Goal: Obtain resource: Download file/media

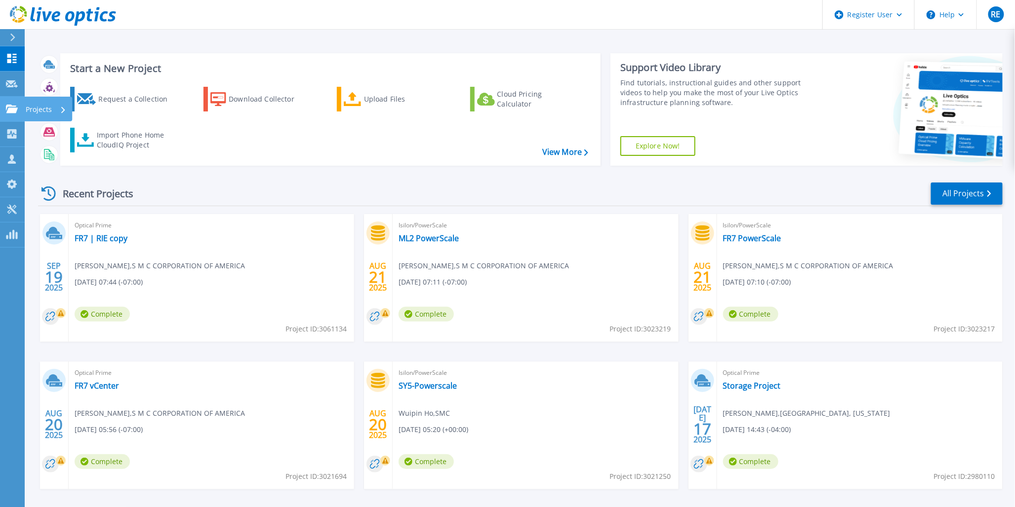
click at [25, 104] on div "Projects" at bounding box center [48, 109] width 48 height 25
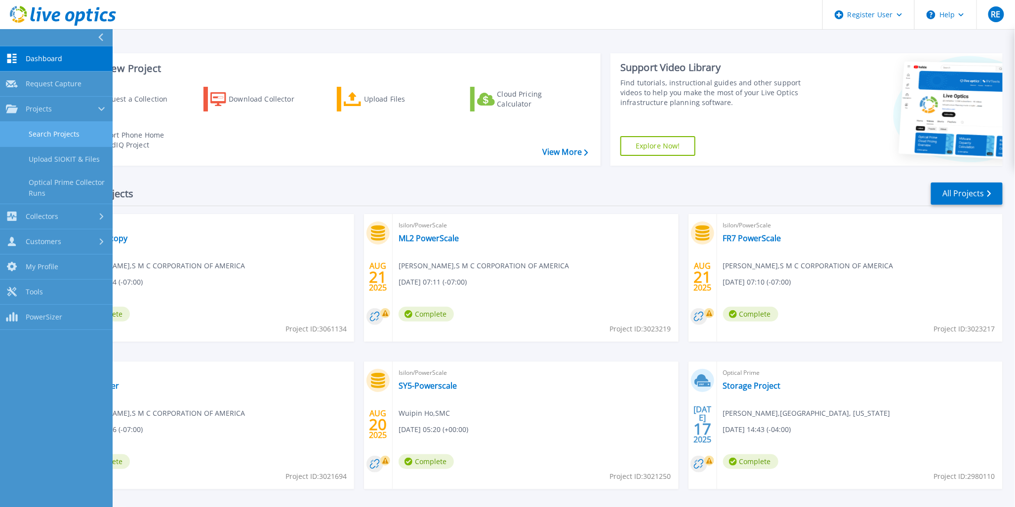
click at [71, 130] on link "Search Projects" at bounding box center [56, 134] width 113 height 25
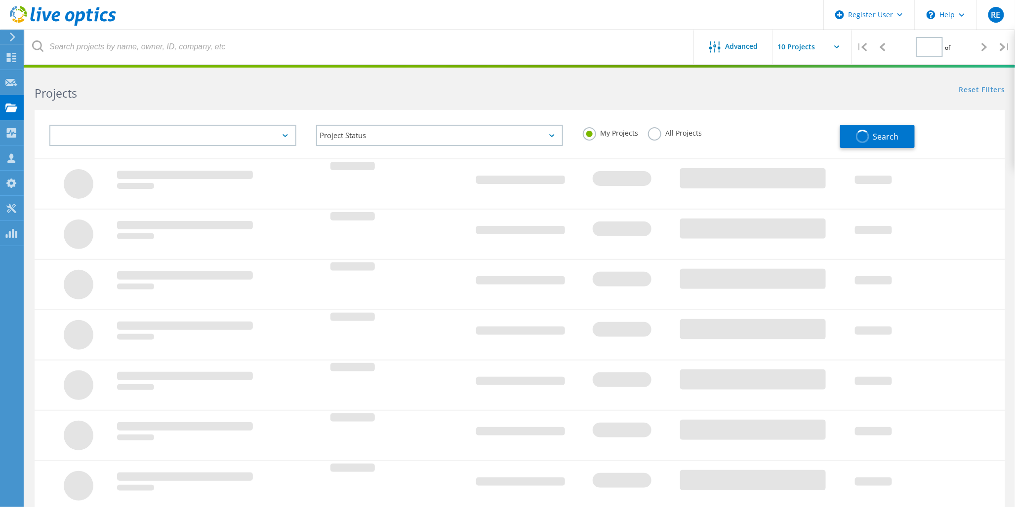
type input "1"
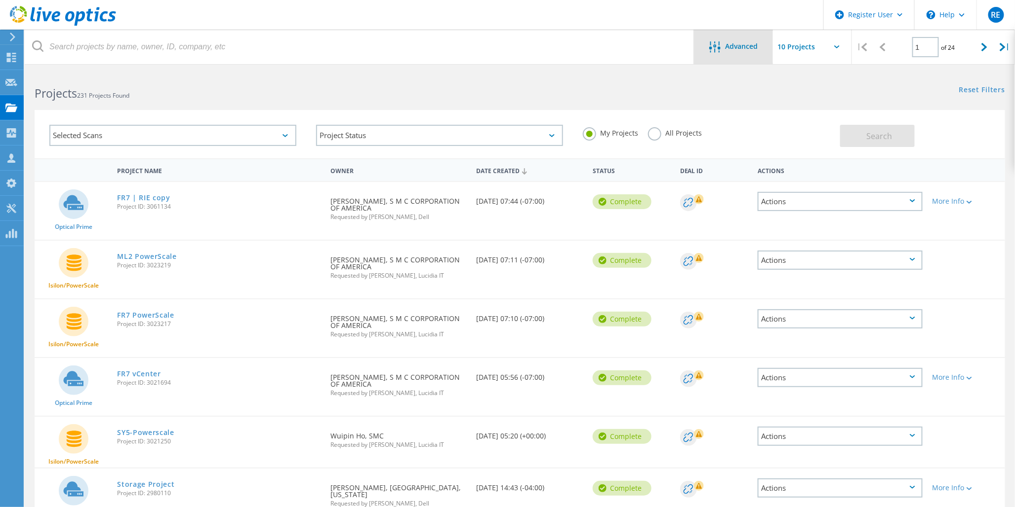
click at [737, 48] on span "Advanced" at bounding box center [741, 46] width 33 height 7
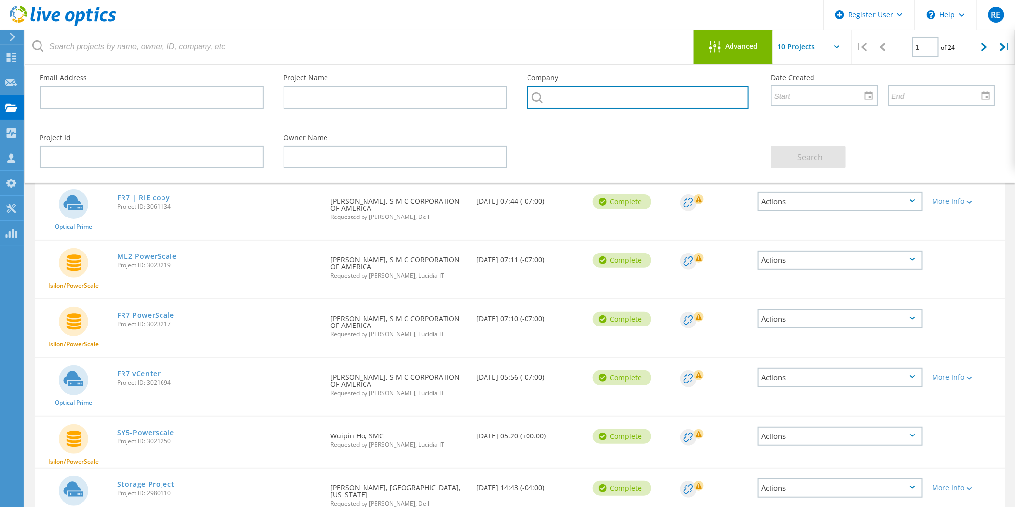
click at [563, 101] on input "text" at bounding box center [638, 97] width 222 height 22
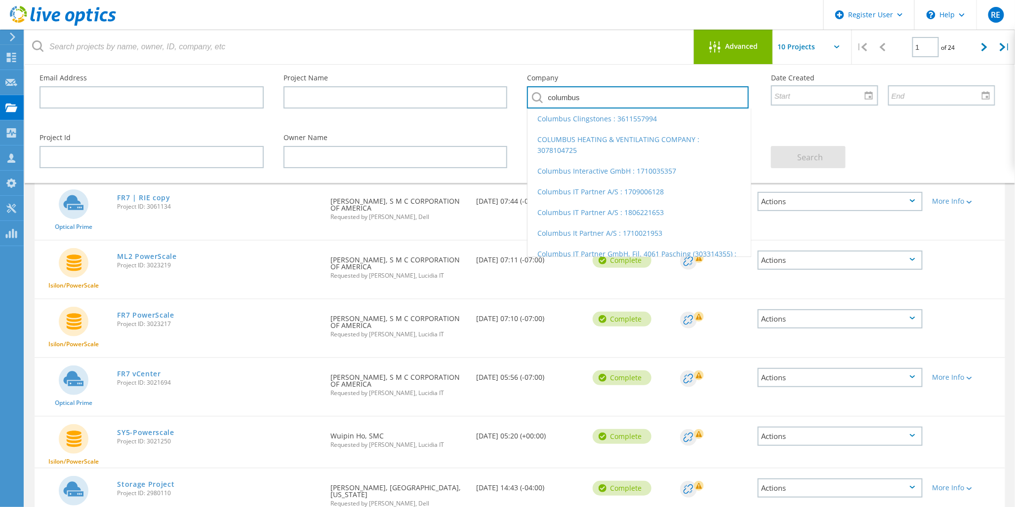
click at [567, 94] on input "columbus" at bounding box center [638, 97] width 222 height 22
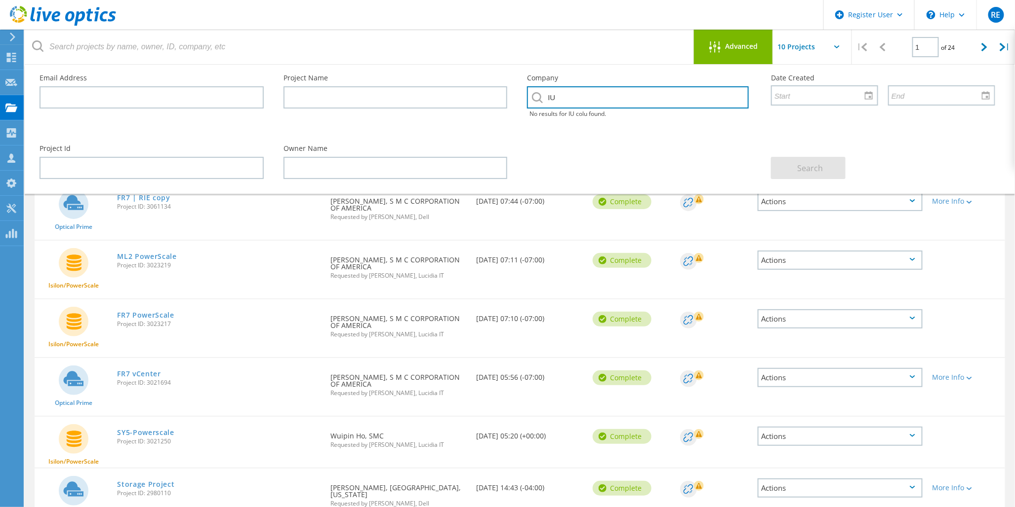
type input "I"
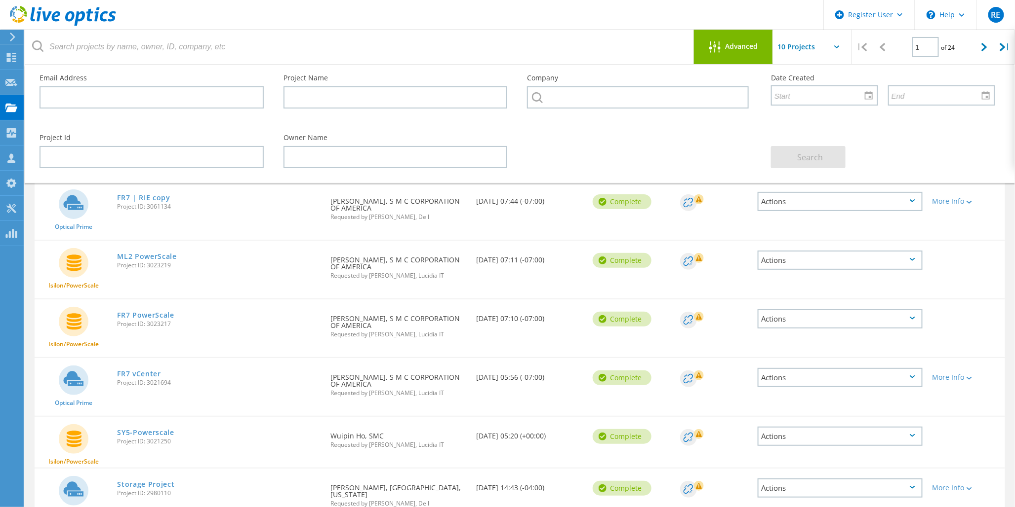
click at [734, 49] on span "Advanced" at bounding box center [741, 46] width 33 height 7
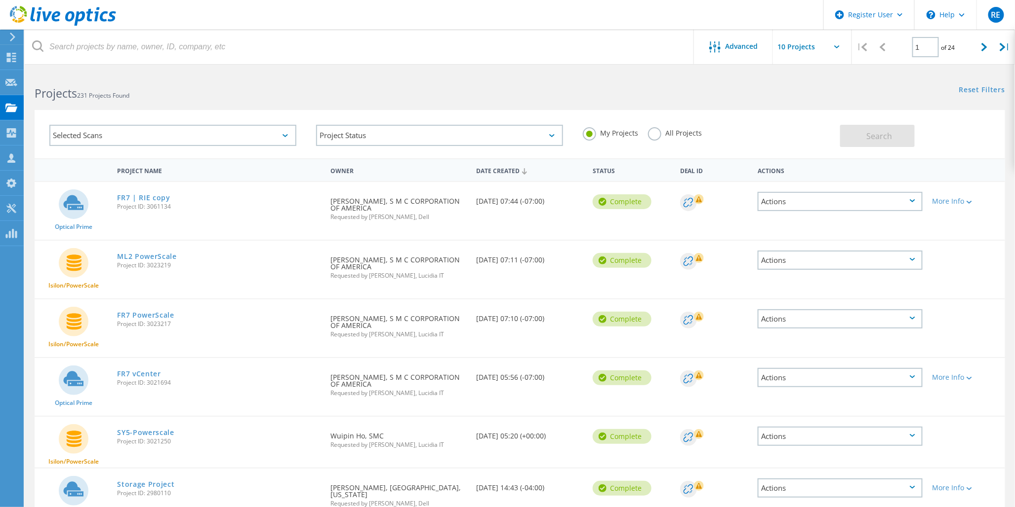
click at [830, 45] on input "text" at bounding box center [822, 47] width 99 height 35
click at [816, 121] on div "Show 40 Projects" at bounding box center [823, 122] width 98 height 16
type input "Show 40 Projects"
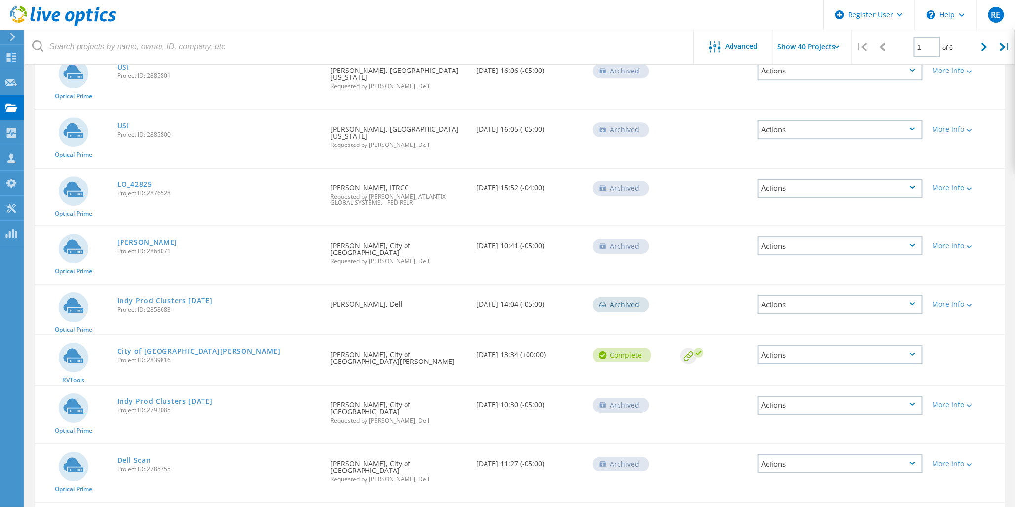
scroll to position [1350, 0]
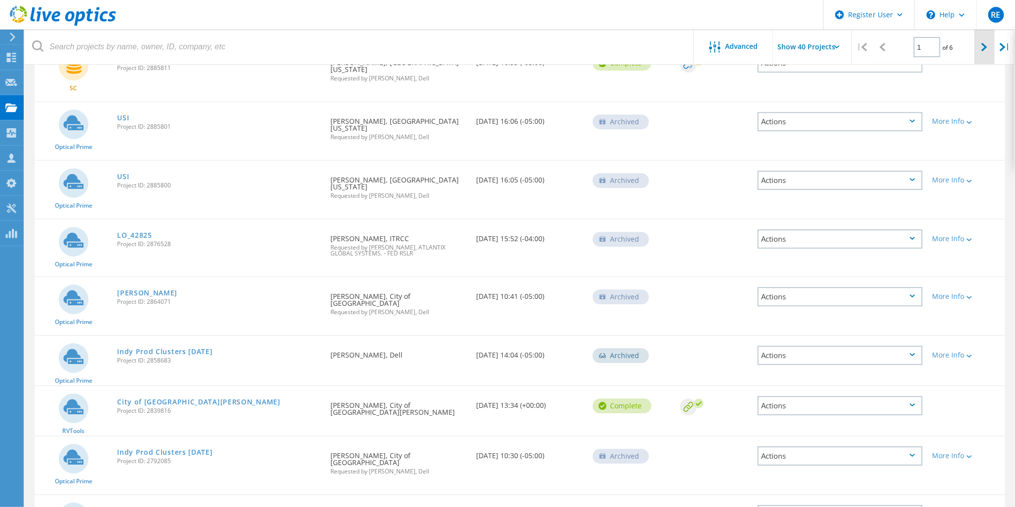
click at [983, 50] on icon at bounding box center [984, 47] width 6 height 8
type input "2"
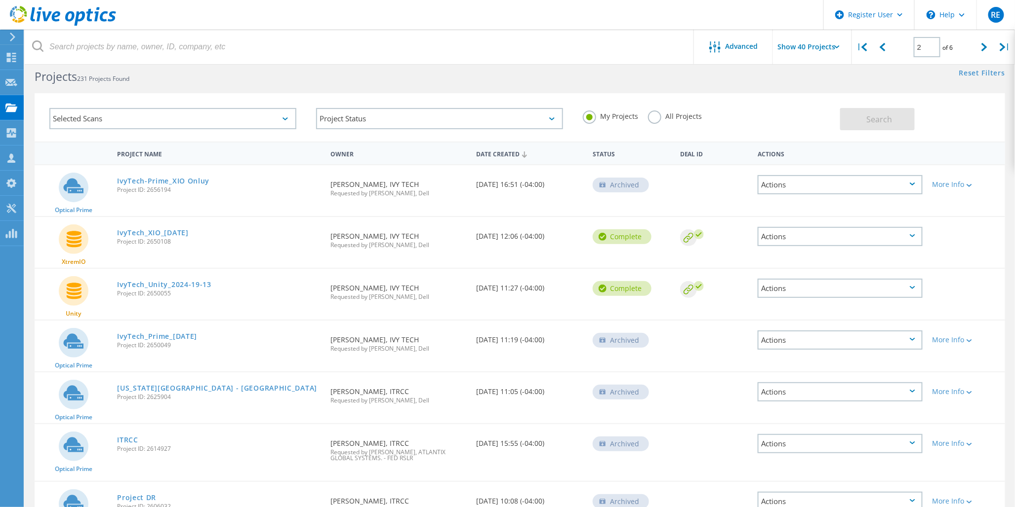
scroll to position [0, 0]
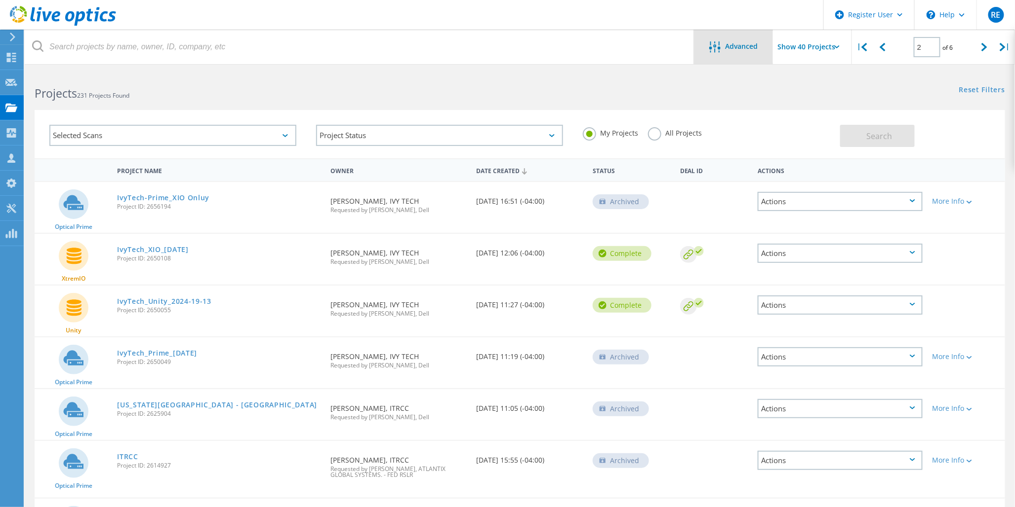
click at [740, 37] on div "Advanced" at bounding box center [733, 47] width 79 height 35
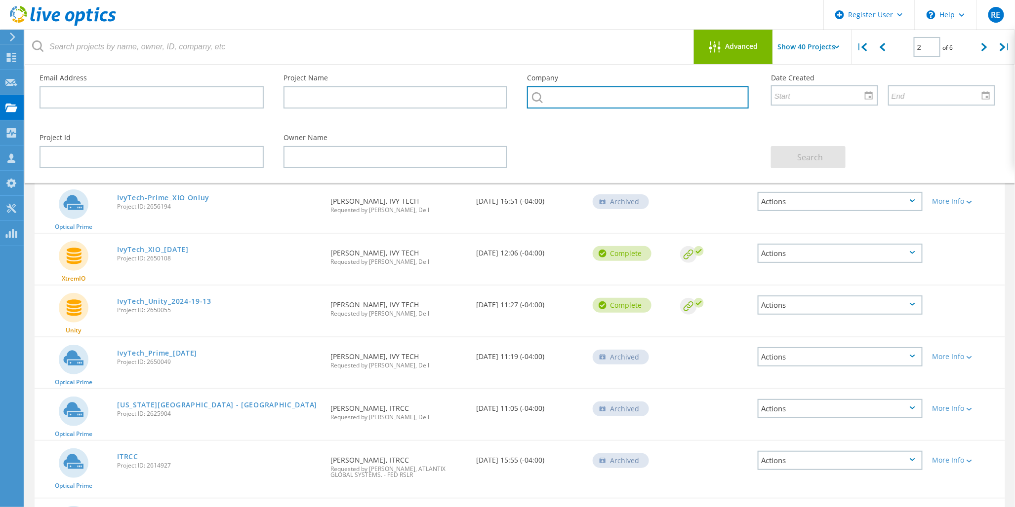
click at [581, 90] on input "text" at bounding box center [638, 97] width 222 height 22
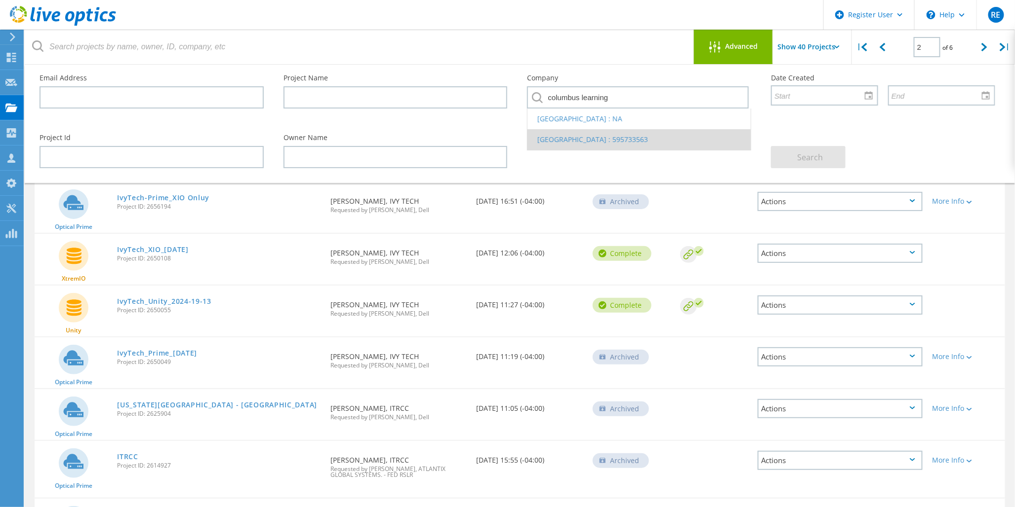
click at [625, 139] on li "Columbus Learning Center : 595733563" at bounding box center [638, 139] width 223 height 21
type input "Columbus Learning Center : 595733563"
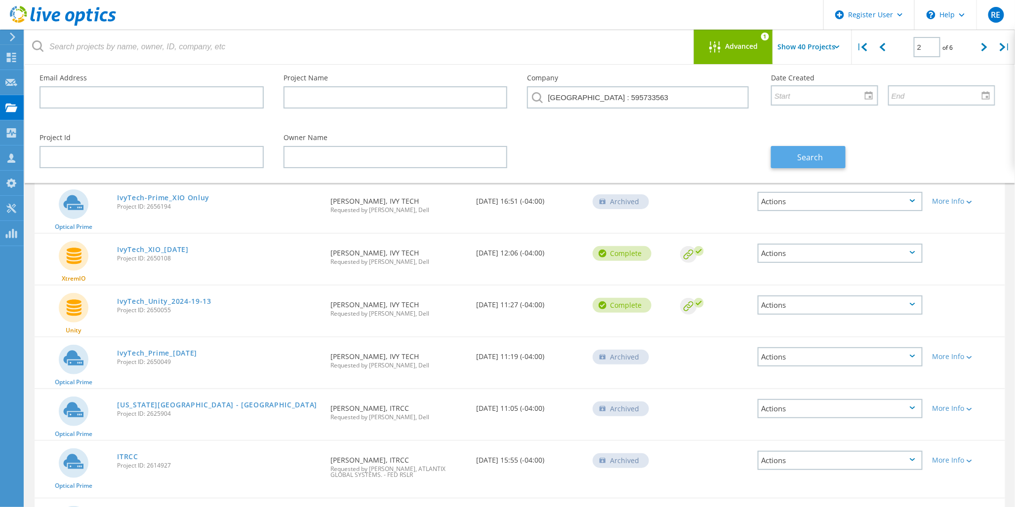
click at [800, 160] on span "Search" at bounding box center [810, 157] width 26 height 11
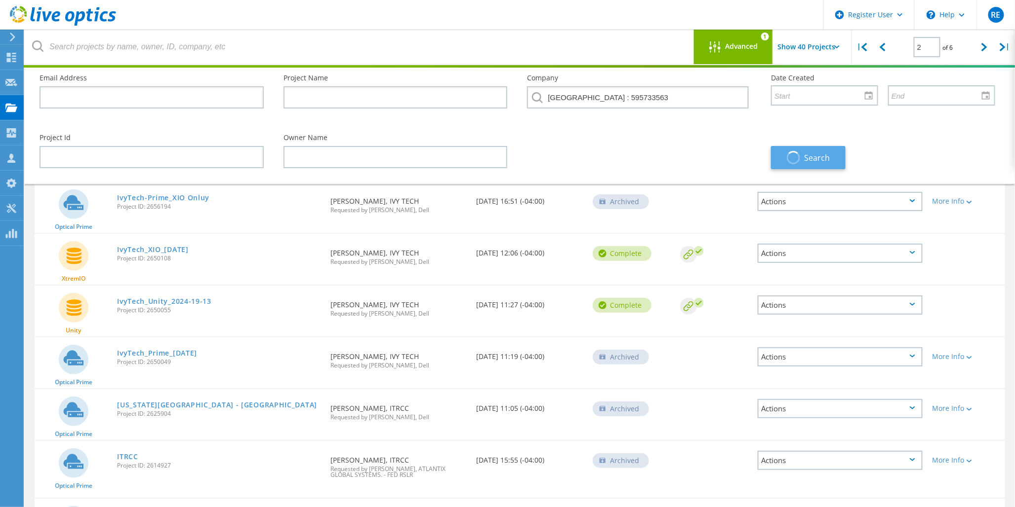
type input "1"
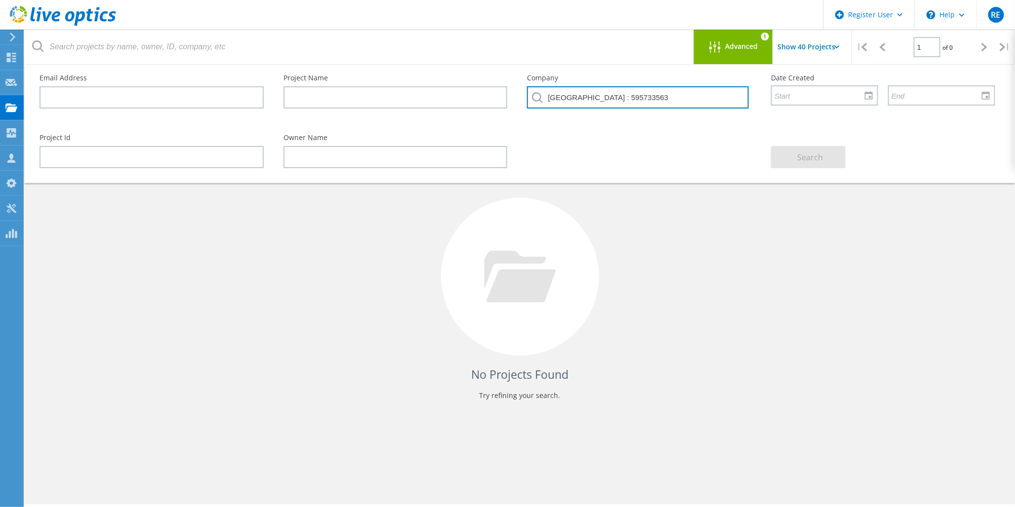
click at [694, 98] on input "Columbus Learning Center : 595733563" at bounding box center [638, 97] width 222 height 22
drag, startPoint x: 689, startPoint y: 97, endPoint x: 641, endPoint y: 97, distance: 47.9
click at [641, 97] on input "Columbus Learning Center : 595733563" at bounding box center [638, 97] width 222 height 22
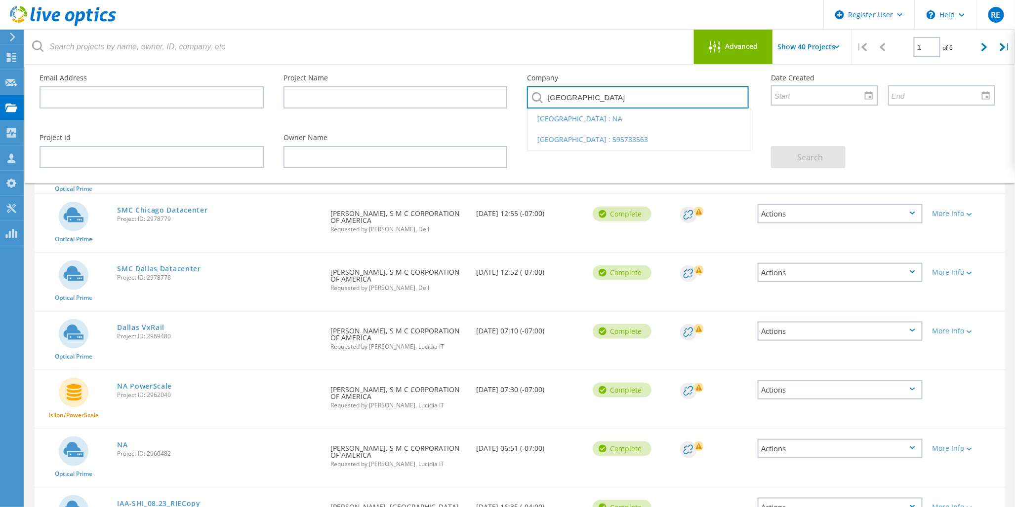
scroll to position [329, 0]
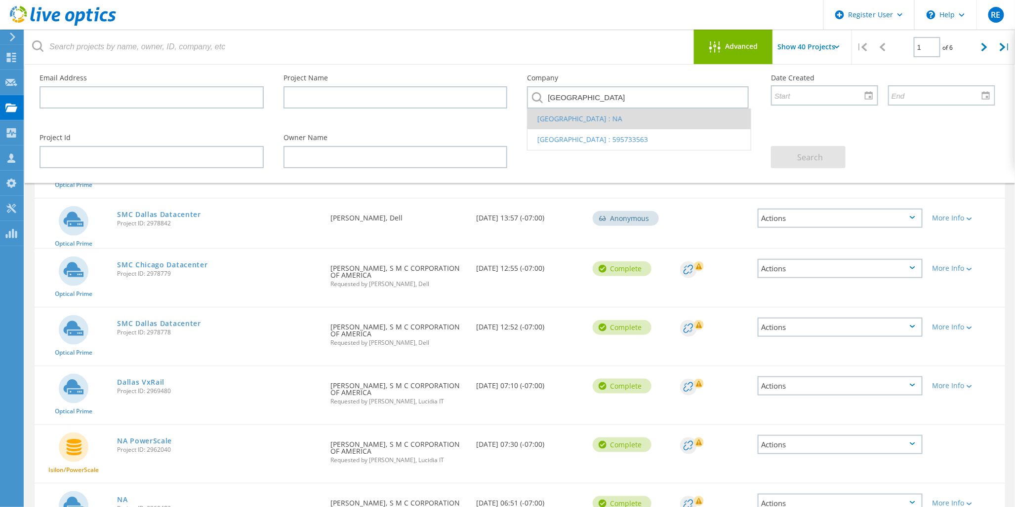
click at [621, 119] on li "Columbus Learning Center : NA" at bounding box center [638, 119] width 223 height 21
type input "Columbus Learning Center : NA"
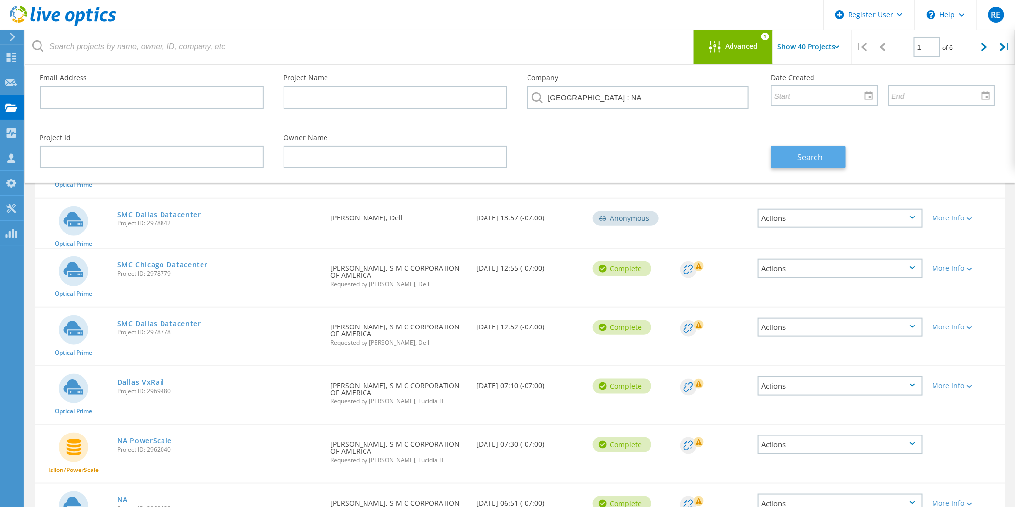
click at [812, 154] on span "Search" at bounding box center [810, 157] width 26 height 11
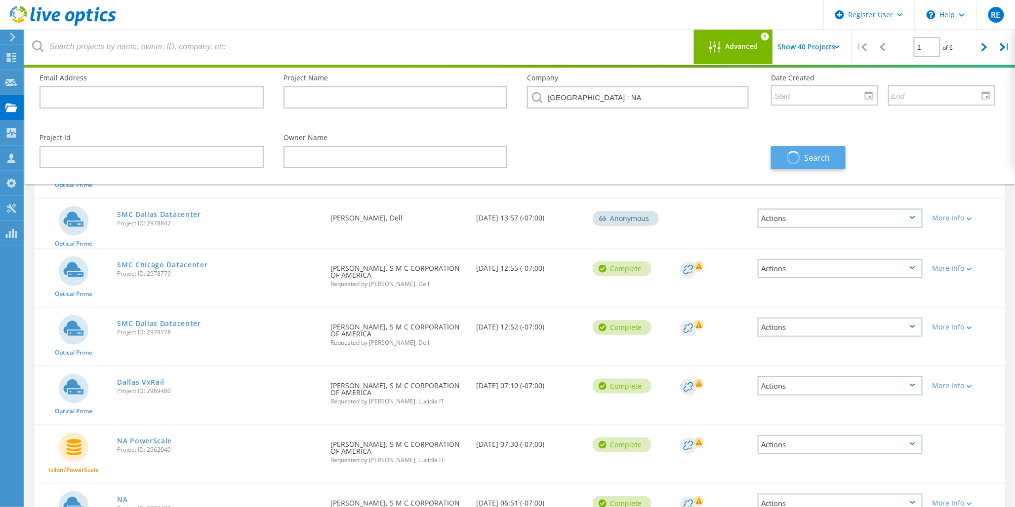
scroll to position [27, 0]
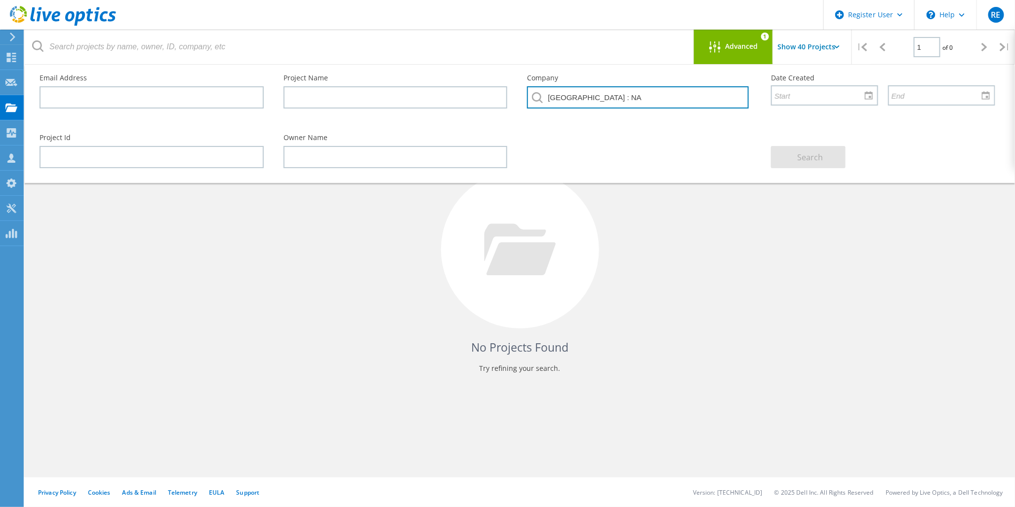
drag, startPoint x: 672, startPoint y: 97, endPoint x: 529, endPoint y: 98, distance: 143.2
click at [529, 98] on input "Columbus Learning Center : NA" at bounding box center [638, 97] width 222 height 22
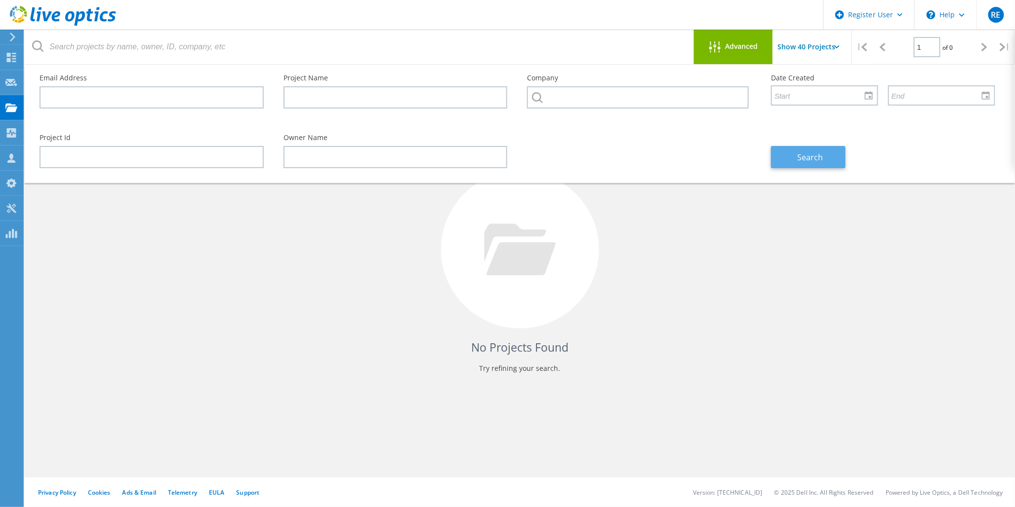
click at [818, 146] on button "Search" at bounding box center [808, 157] width 75 height 22
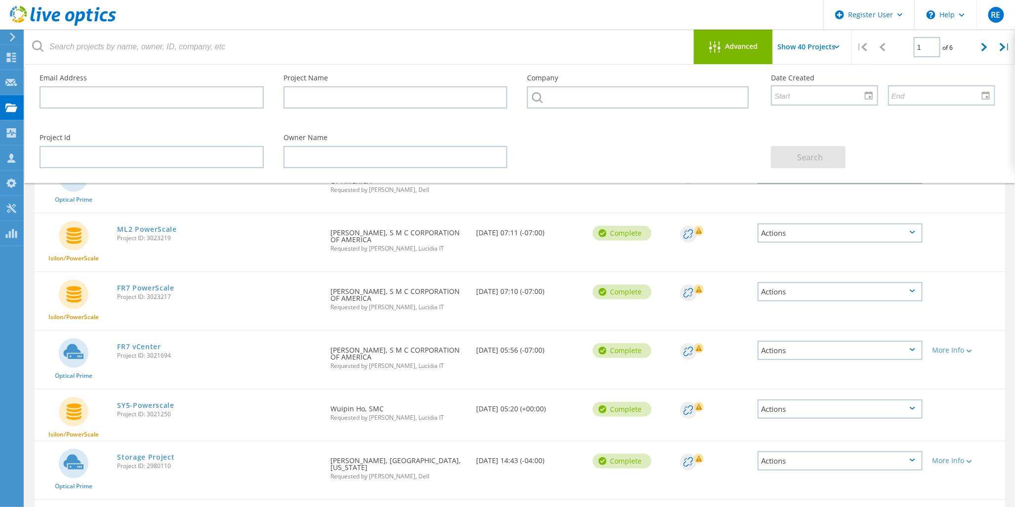
click at [741, 43] on span "Advanced" at bounding box center [741, 46] width 33 height 7
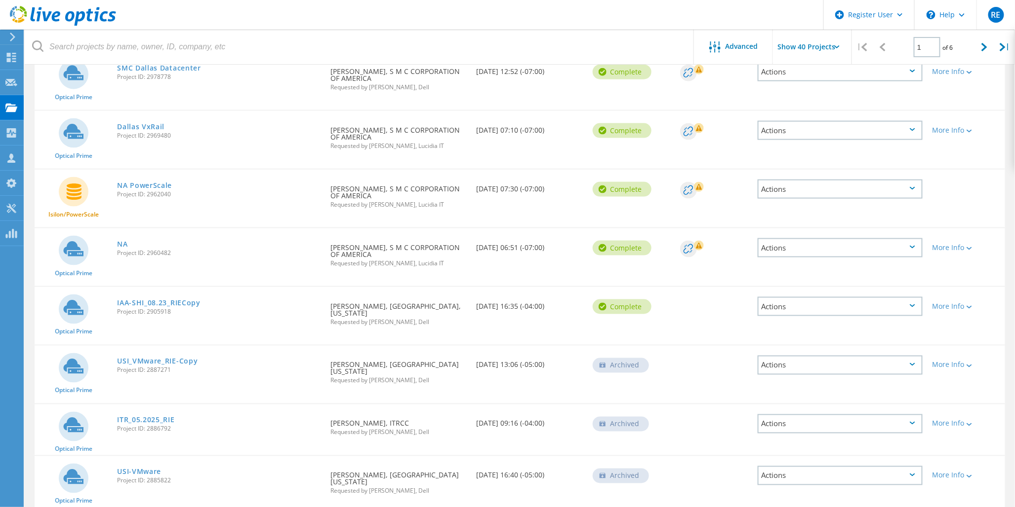
scroll to position [472, 0]
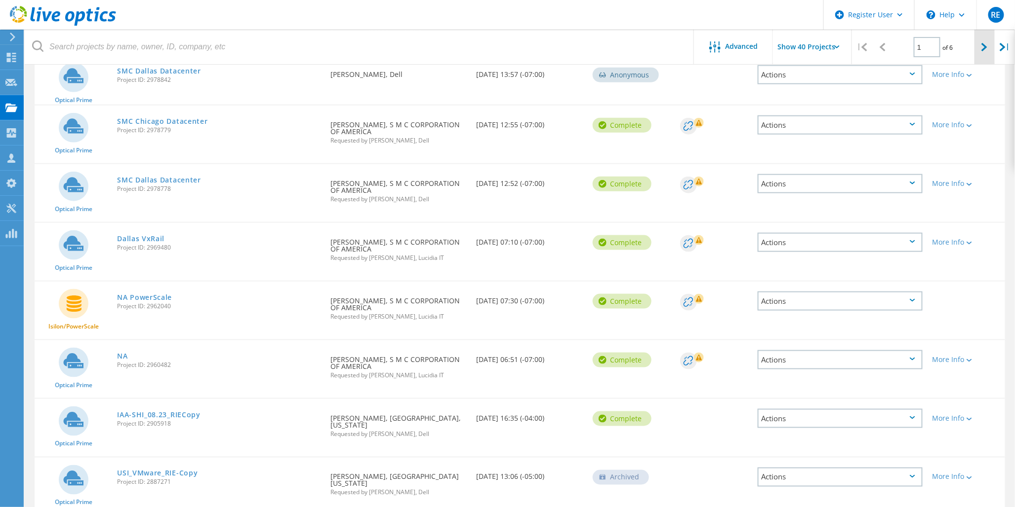
click at [981, 48] on icon at bounding box center [984, 47] width 6 height 8
type input "2"
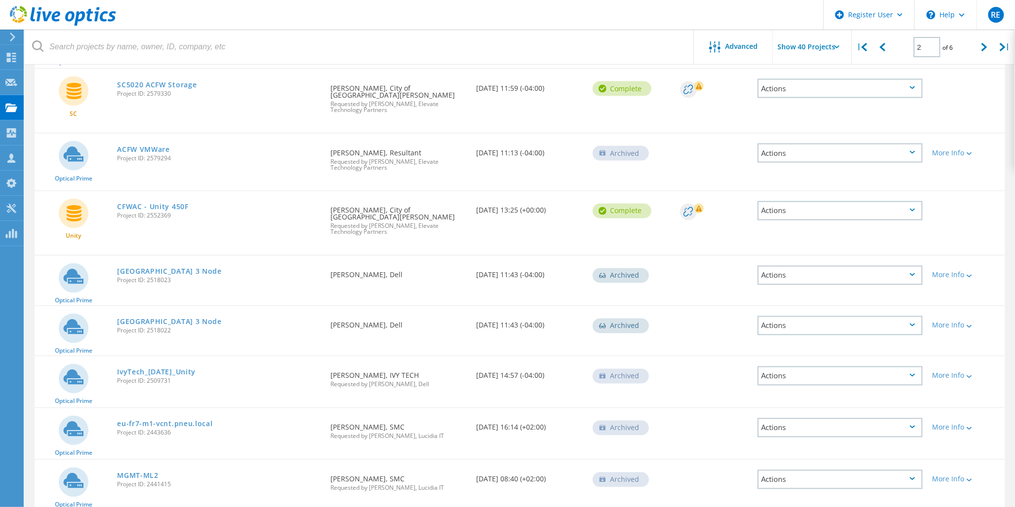
scroll to position [747, 0]
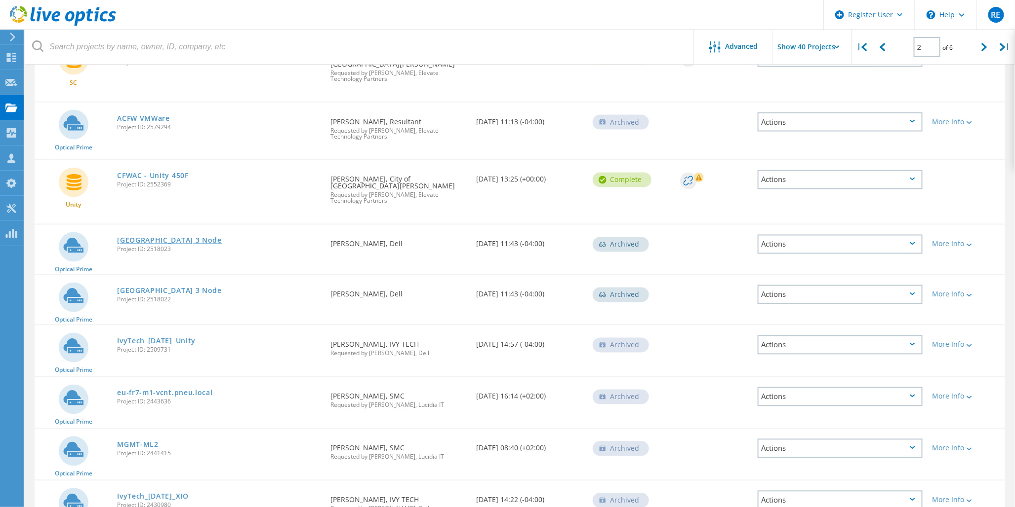
click at [183, 237] on link "[GEOGRAPHIC_DATA] 3 Node" at bounding box center [169, 240] width 105 height 7
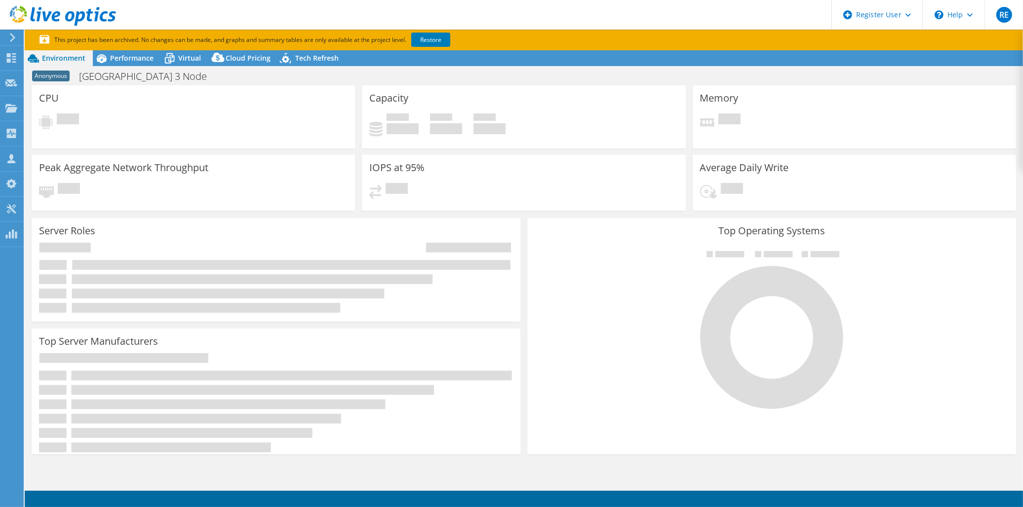
select select "USD"
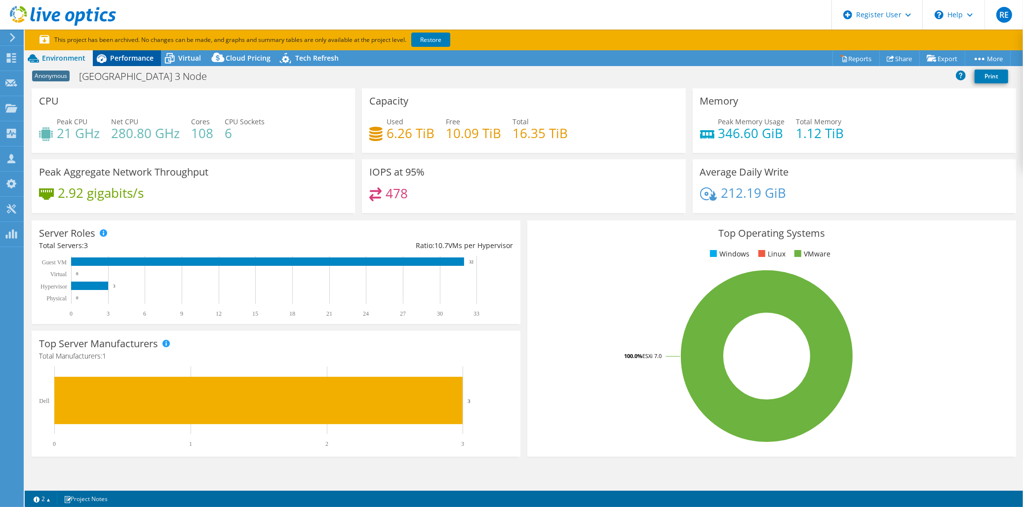
click at [120, 53] on span "Performance" at bounding box center [131, 57] width 43 height 9
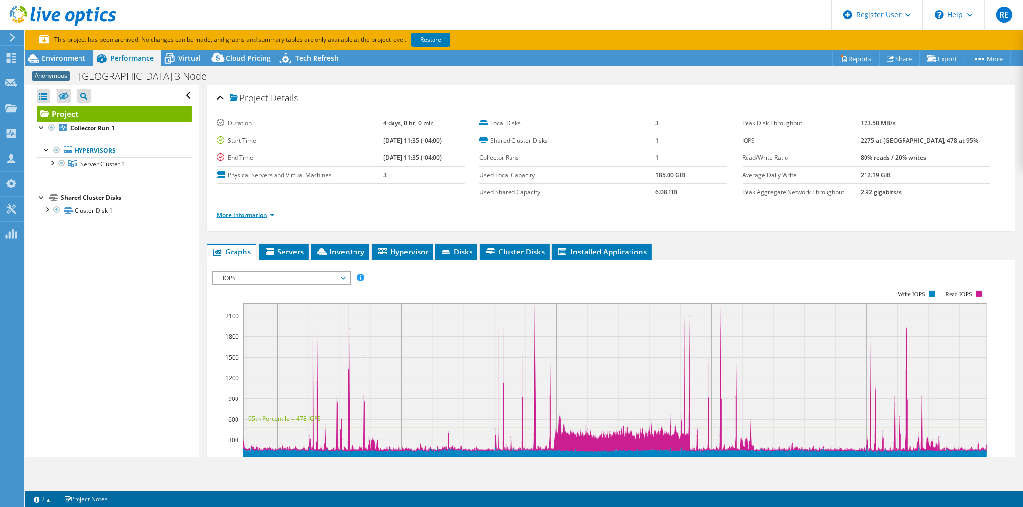
click at [271, 214] on link "More Information" at bounding box center [246, 215] width 58 height 8
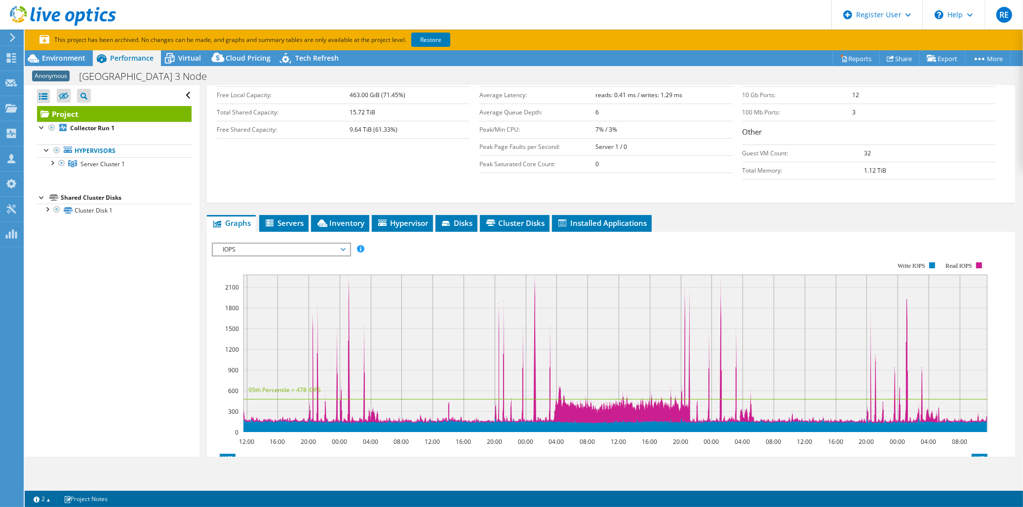
scroll to position [274, 0]
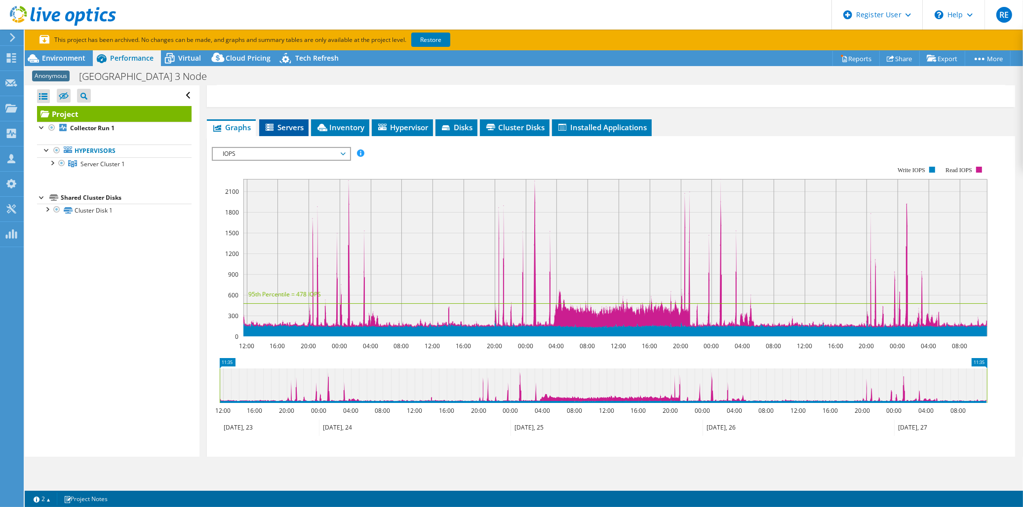
click at [299, 126] on span "Servers" at bounding box center [283, 127] width 39 height 10
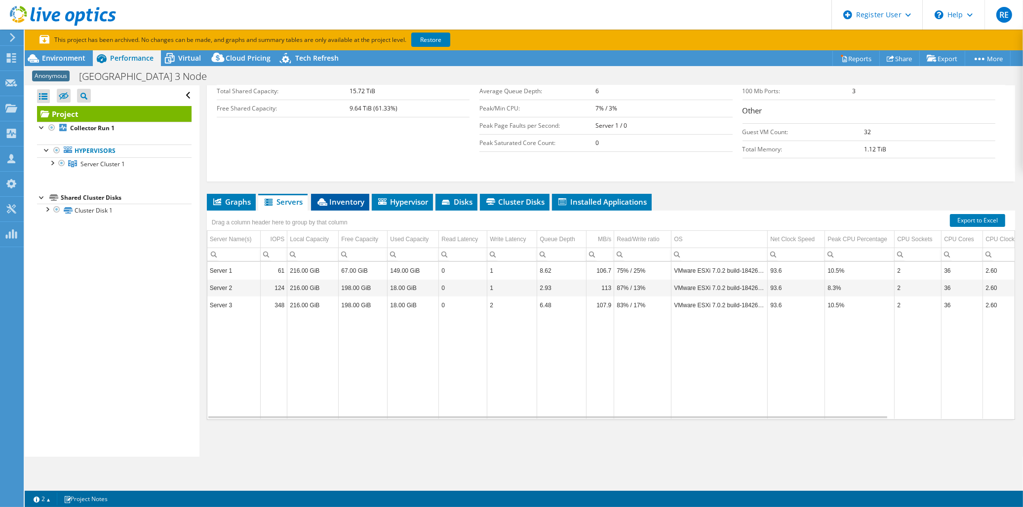
click at [332, 201] on span "Inventory" at bounding box center [340, 202] width 48 height 10
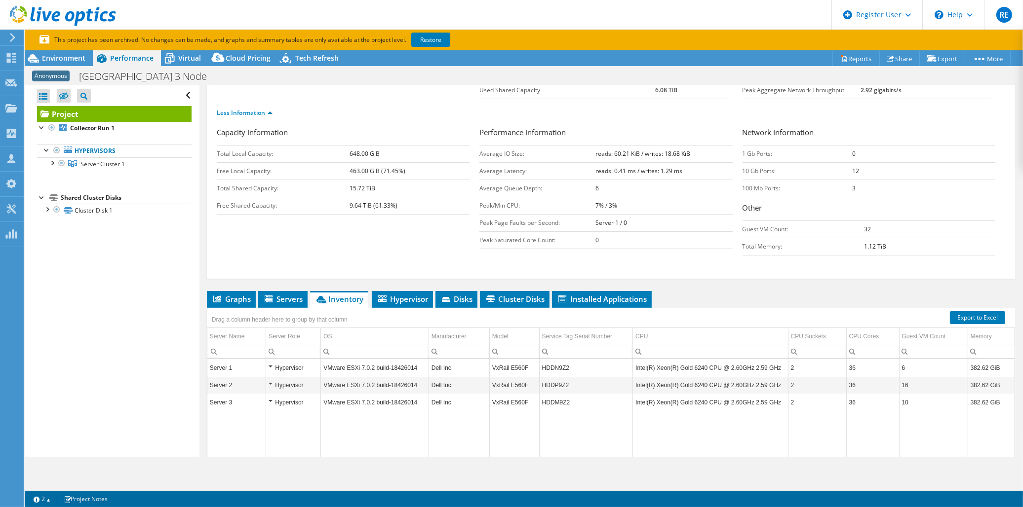
scroll to position [0, 0]
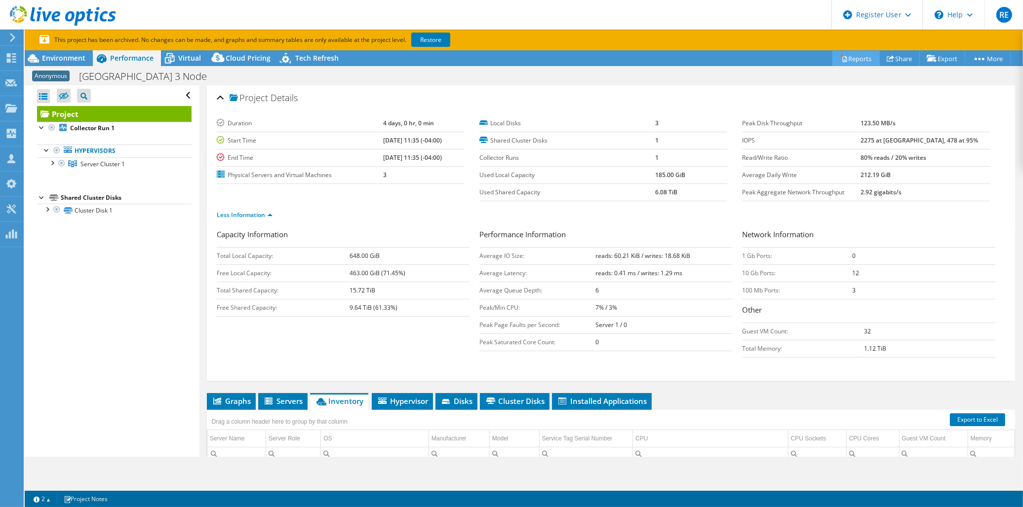
click at [853, 55] on link "Reports" at bounding box center [855, 58] width 47 height 15
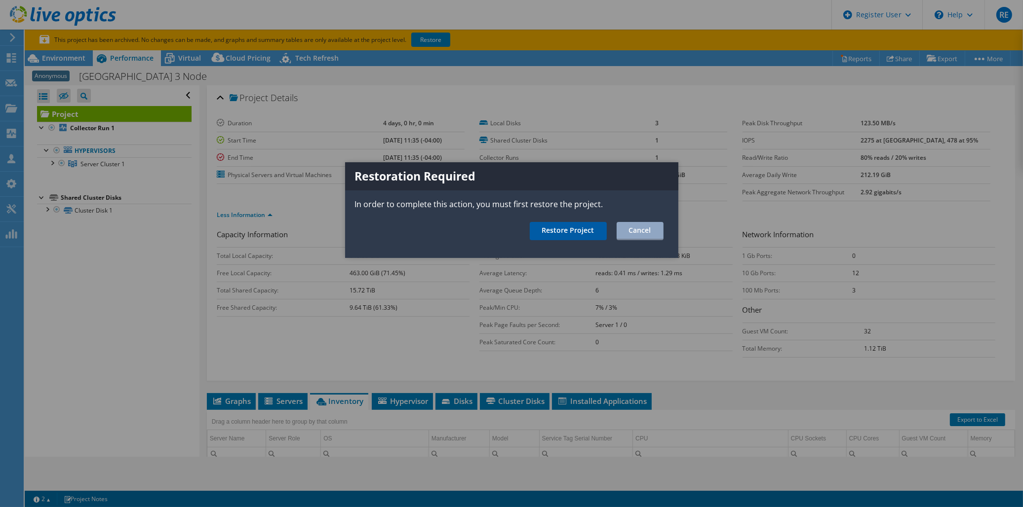
click at [578, 235] on link "Restore Project" at bounding box center [568, 231] width 77 height 18
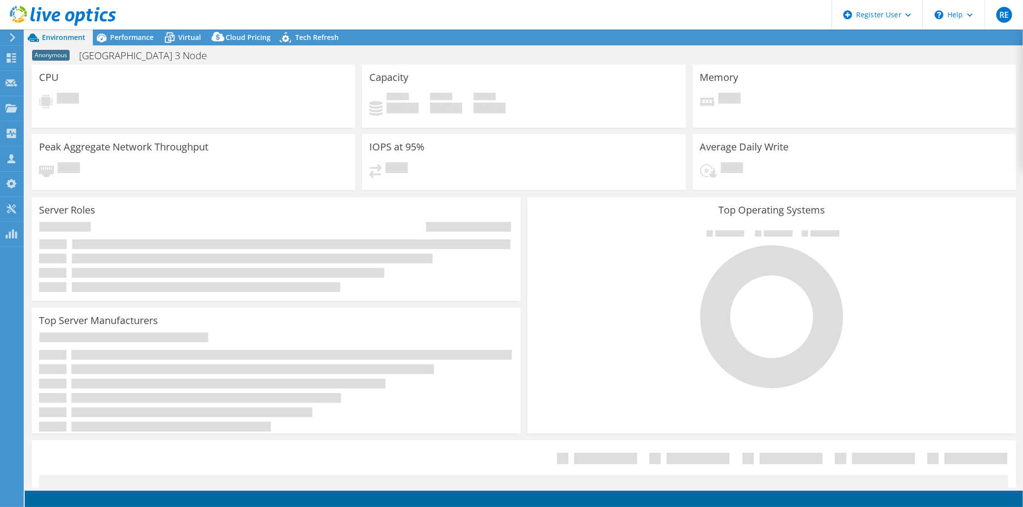
select select "USD"
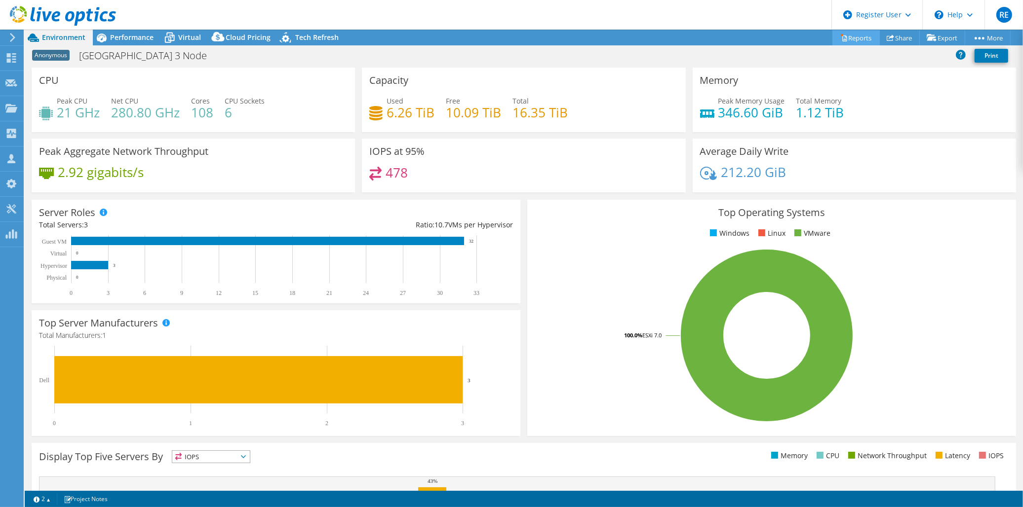
click at [860, 38] on link "Reports" at bounding box center [855, 37] width 47 height 15
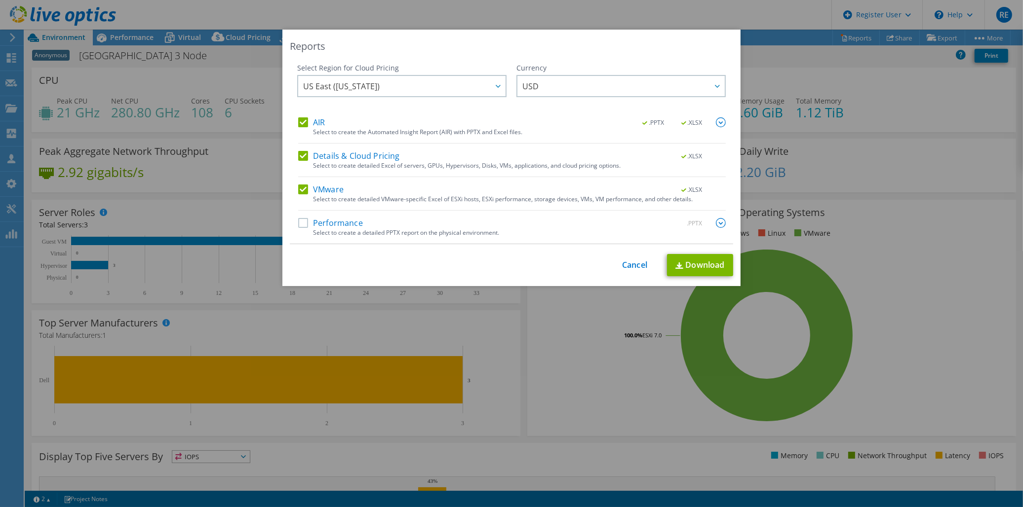
click at [300, 124] on label "AIR" at bounding box center [311, 122] width 27 height 10
click at [0, 0] on input "AIR" at bounding box center [0, 0] width 0 height 0
click at [298, 156] on label "Details & Cloud Pricing" at bounding box center [349, 156] width 102 height 10
click at [0, 0] on input "Details & Cloud Pricing" at bounding box center [0, 0] width 0 height 0
click at [302, 224] on label "Performance" at bounding box center [330, 223] width 65 height 10
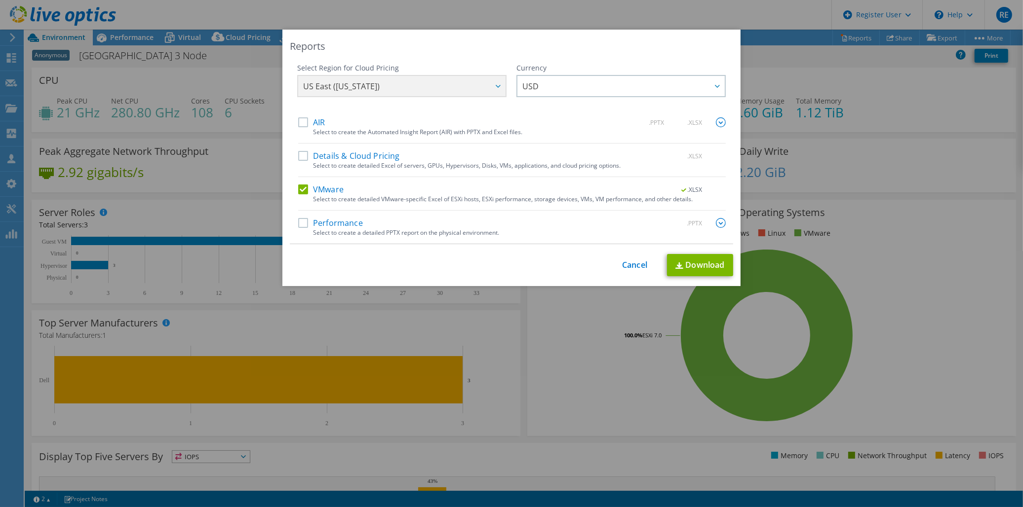
click at [0, 0] on input "Performance" at bounding box center [0, 0] width 0 height 0
click at [690, 264] on link "Download" at bounding box center [700, 265] width 66 height 22
click at [638, 263] on link "Cancel" at bounding box center [634, 265] width 25 height 9
